Goal: Find specific page/section: Find specific page/section

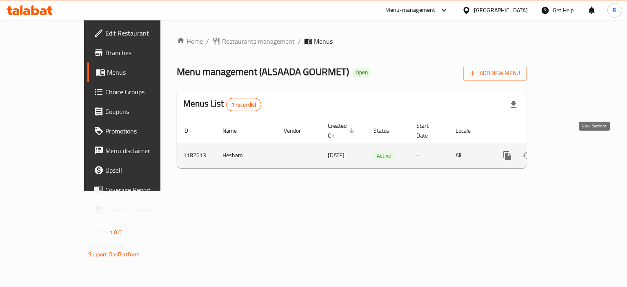
click at [571, 151] on icon "enhanced table" at bounding box center [566, 156] width 10 height 10
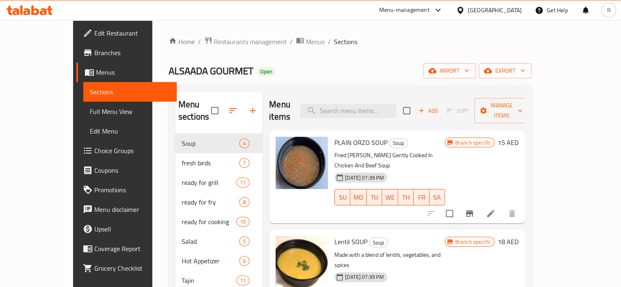
click at [199, 33] on div "Home / Restaurants management / Menus / Sections ALSAADA GOURMET Open import ex…" at bounding box center [349, 266] width 395 height 492
click at [214, 45] on span "Restaurants management" at bounding box center [250, 42] width 73 height 10
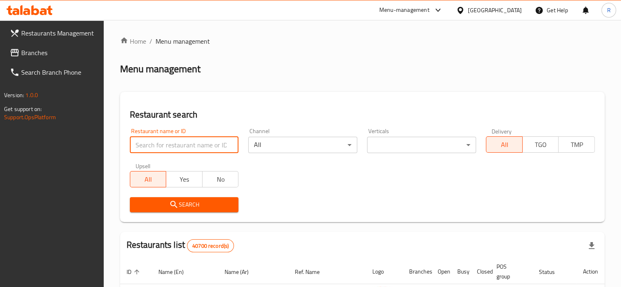
click at [191, 150] on input "search" at bounding box center [184, 145] width 109 height 16
paste input "692758"
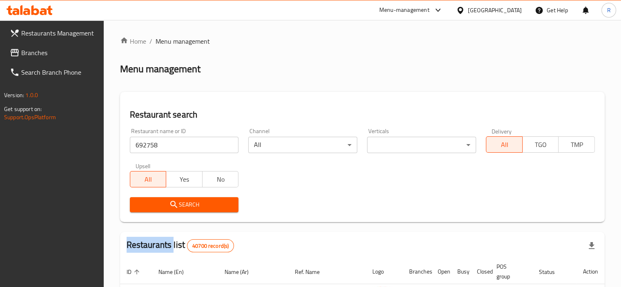
click at [185, 197] on div "Search" at bounding box center [184, 204] width 119 height 25
click at [200, 201] on span "Search" at bounding box center [184, 205] width 96 height 10
drag, startPoint x: 200, startPoint y: 201, endPoint x: 224, endPoint y: 200, distance: 24.9
click at [200, 201] on div at bounding box center [310, 143] width 621 height 287
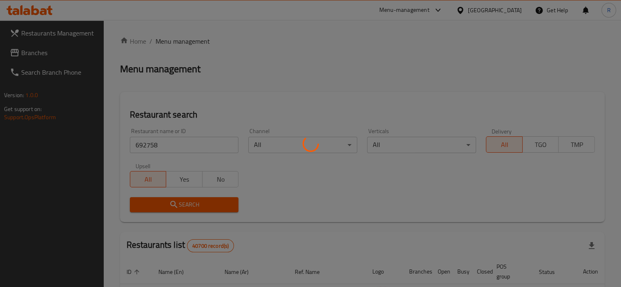
click at [288, 199] on div at bounding box center [310, 143] width 621 height 287
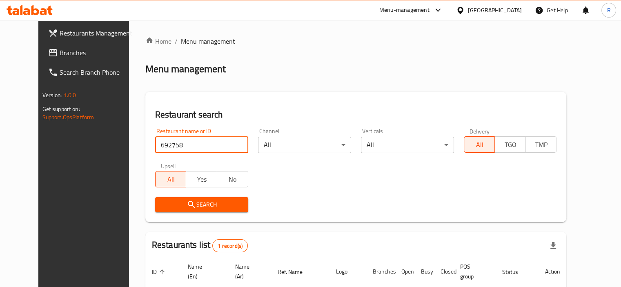
click at [171, 145] on input "692758" at bounding box center [201, 145] width 93 height 16
click at [171, 144] on input "692758" at bounding box center [201, 145] width 93 height 16
paste input "4574"
type input "694574"
click at [180, 204] on span "Search" at bounding box center [202, 205] width 80 height 10
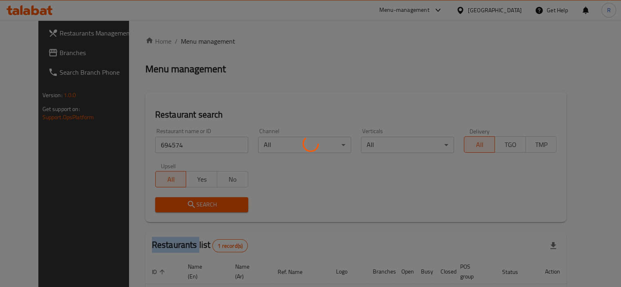
click at [180, 204] on div at bounding box center [310, 143] width 621 height 287
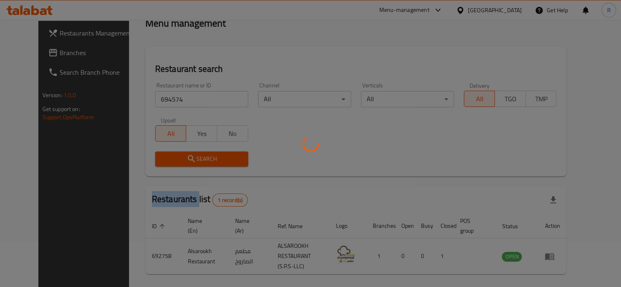
scroll to position [70, 0]
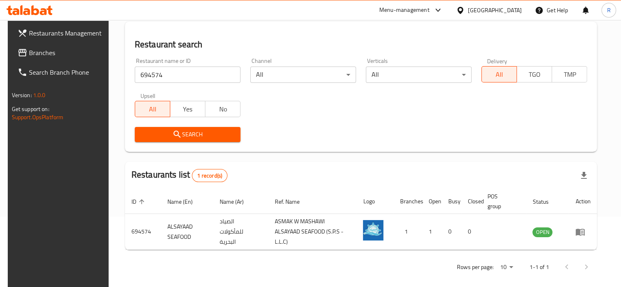
click at [292, 131] on div "Search" at bounding box center [361, 134] width 462 height 25
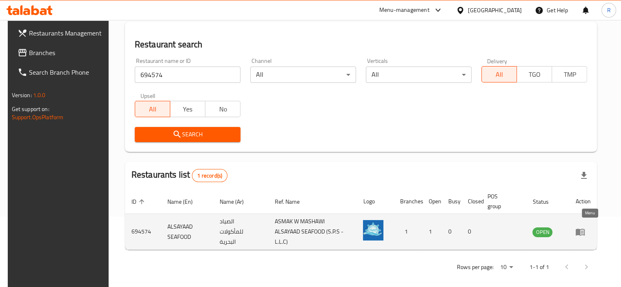
click at [584, 228] on icon "enhanced table" at bounding box center [579, 231] width 9 height 7
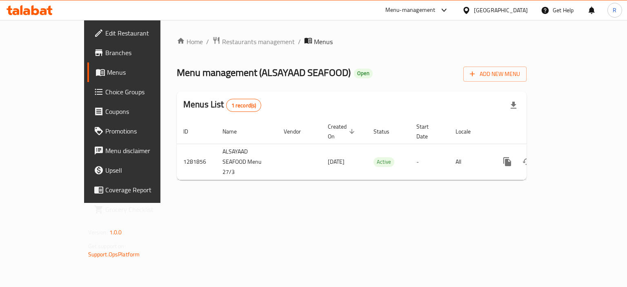
drag, startPoint x: 53, startPoint y: 34, endPoint x: 133, endPoint y: 75, distance: 90.3
click at [105, 34] on span "Edit Restaurant" at bounding box center [143, 33] width 77 height 10
